Goal: Find specific page/section: Find specific page/section

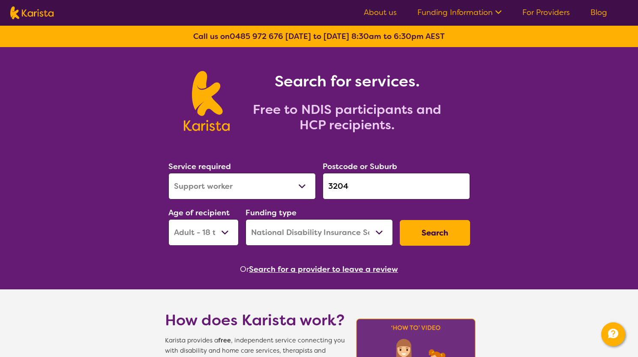
select select "Support worker"
select select "AD"
select select "NDIS"
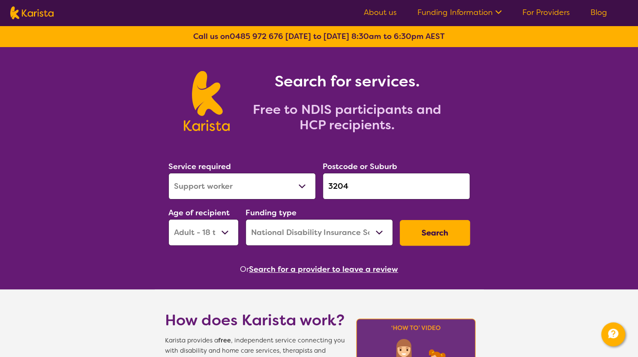
click at [549, 12] on link "For Providers" at bounding box center [546, 12] width 48 height 10
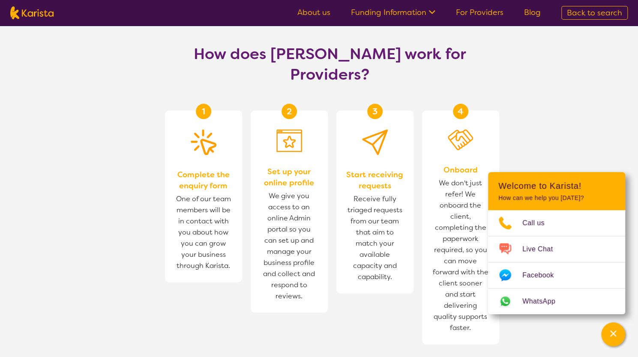
scroll to position [386, 0]
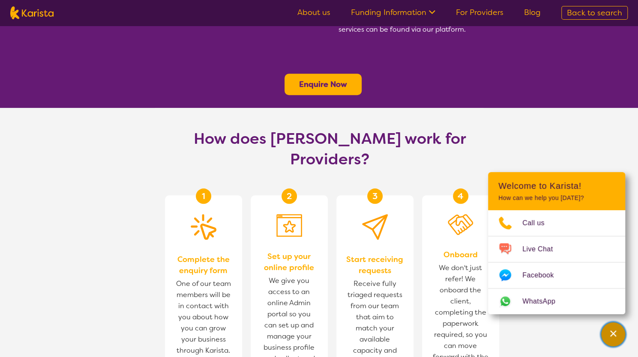
drag, startPoint x: 609, startPoint y: 338, endPoint x: 603, endPoint y: 333, distance: 7.3
click at [609, 338] on icon "Channel Menu" at bounding box center [613, 334] width 9 height 9
